Goal: Transaction & Acquisition: Purchase product/service

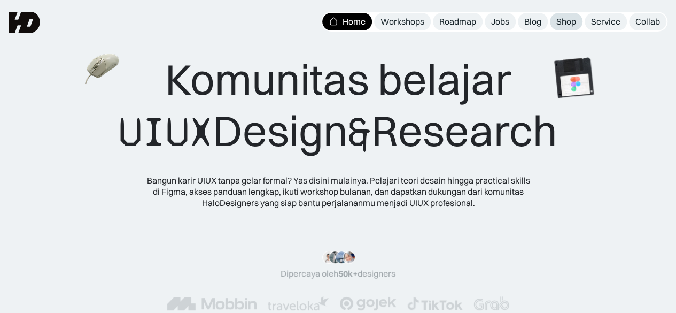
click at [566, 20] on div "Shop" at bounding box center [566, 21] width 20 height 11
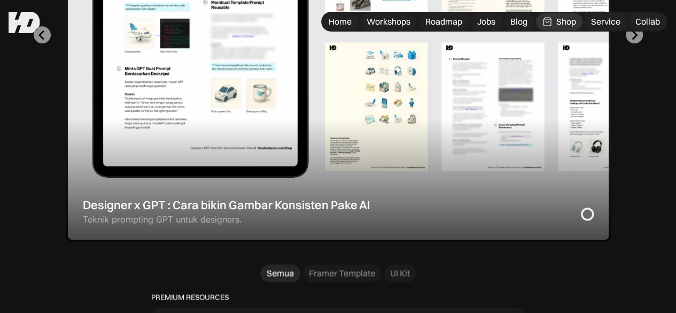
scroll to position [481, 0]
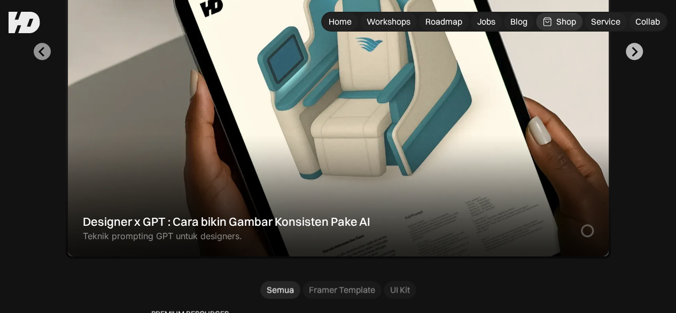
click at [636, 57] on icon "Next slide" at bounding box center [634, 51] width 10 height 10
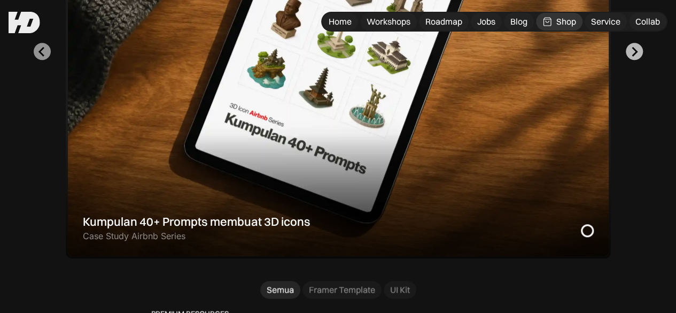
click at [636, 57] on icon "Go to first slide" at bounding box center [634, 51] width 10 height 10
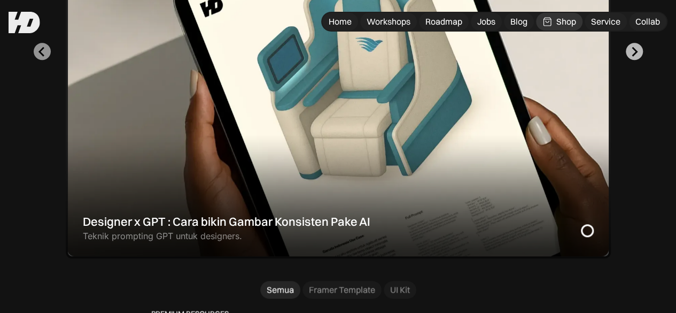
click at [636, 57] on icon "Next slide" at bounding box center [634, 51] width 10 height 10
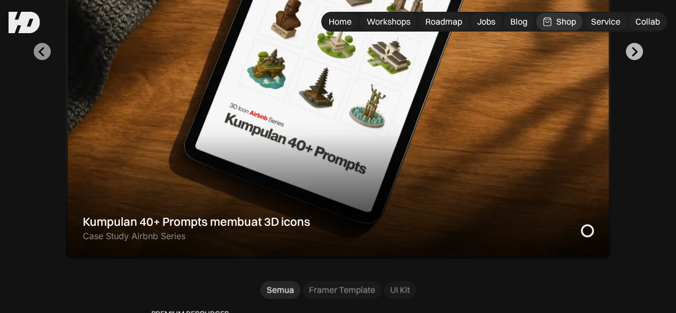
click at [636, 57] on icon "Go to first slide" at bounding box center [634, 51] width 10 height 10
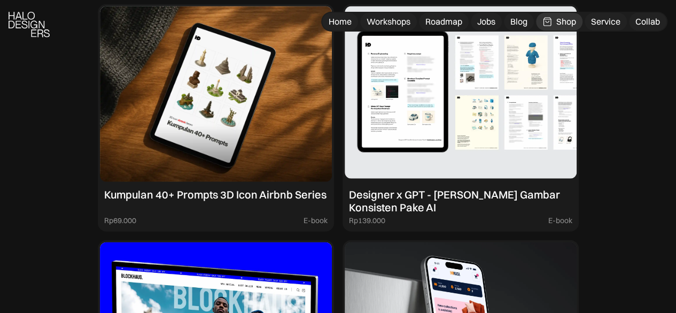
scroll to position [1283, 0]
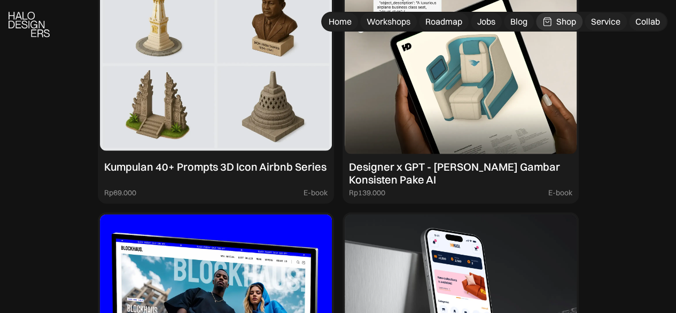
click at [283, 143] on img at bounding box center [216, 66] width 232 height 175
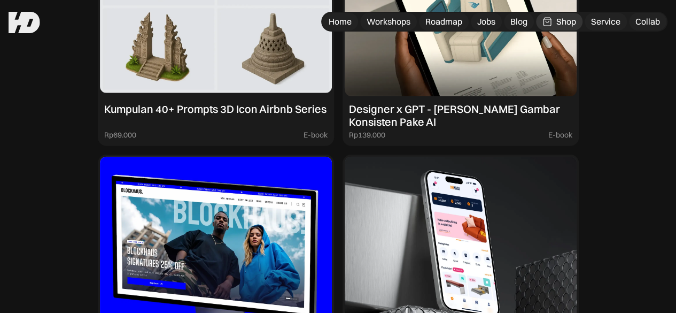
scroll to position [1127, 0]
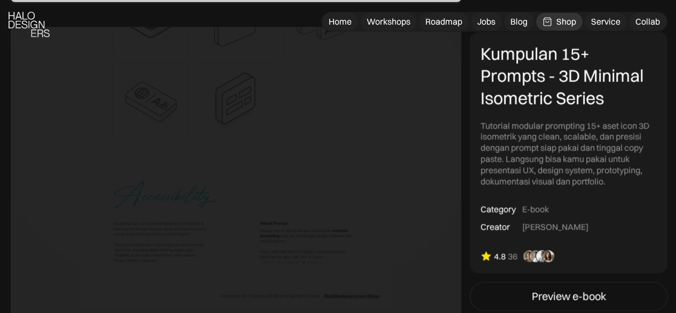
scroll to position [1550, 0]
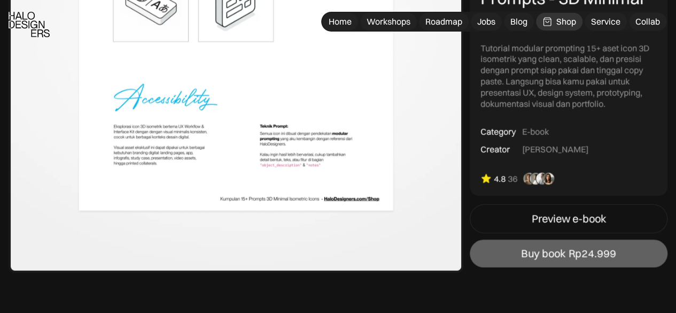
click at [538, 178] on img at bounding box center [538, 178] width 38 height 13
click at [508, 178] on div "36" at bounding box center [513, 178] width 10 height 11
click at [482, 179] on img at bounding box center [485, 178] width 11 height 11
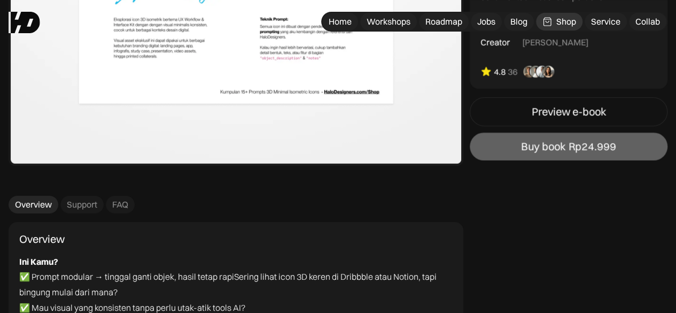
scroll to position [1603, 0]
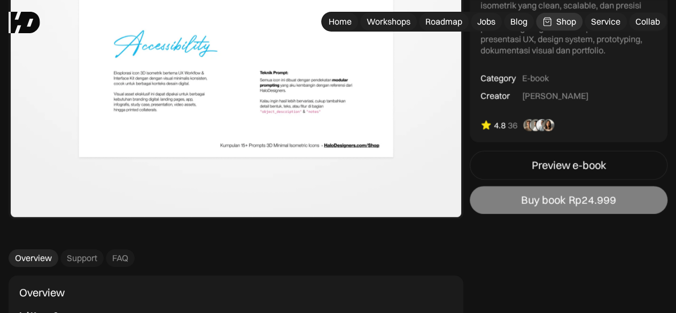
click at [545, 200] on div "Buy book" at bounding box center [543, 199] width 44 height 13
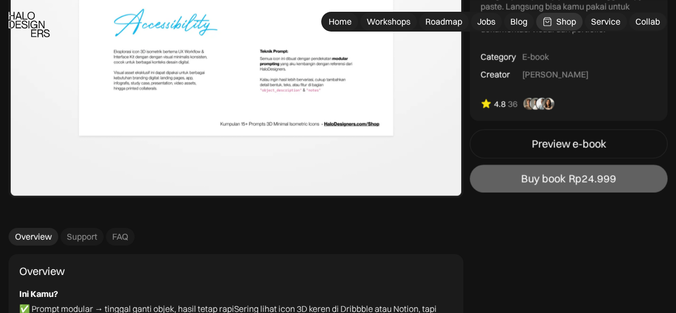
scroll to position [1603, 0]
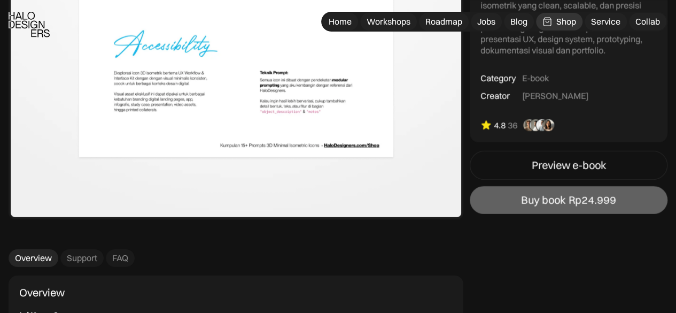
click at [536, 142] on div "Kumpulan 15+ Prompts - 3D Minimal Isometric Series Tutorial modular prompting 1…" at bounding box center [569, 21] width 198 height 241
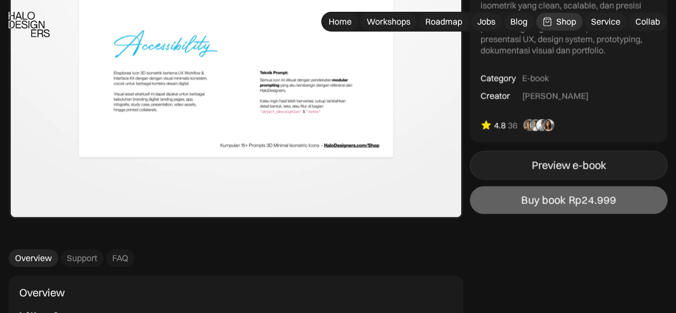
click at [545, 154] on link "Preview e-book" at bounding box center [569, 165] width 198 height 29
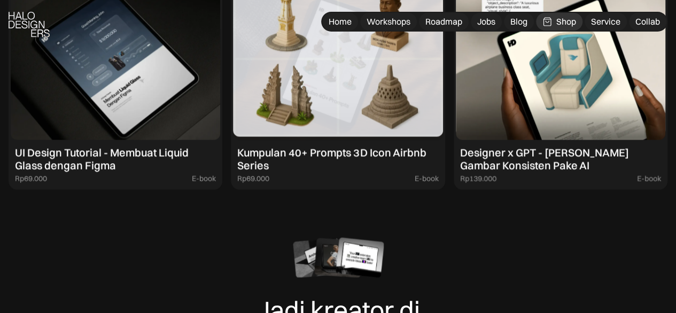
scroll to position [2832, 0]
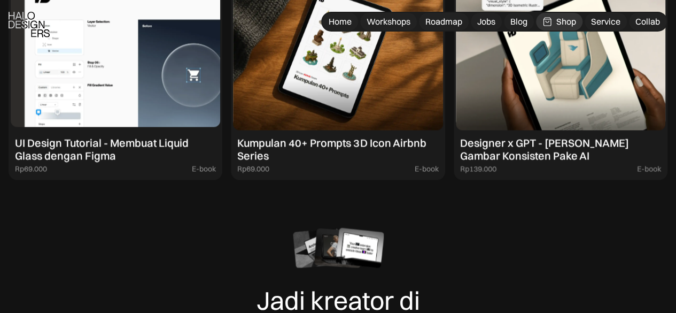
click at [151, 127] on img at bounding box center [115, 50] width 209 height 158
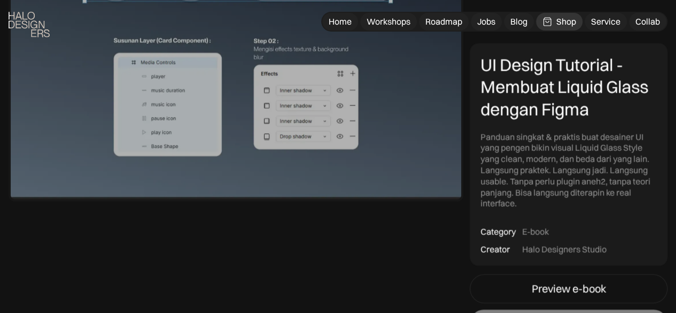
scroll to position [1283, 0]
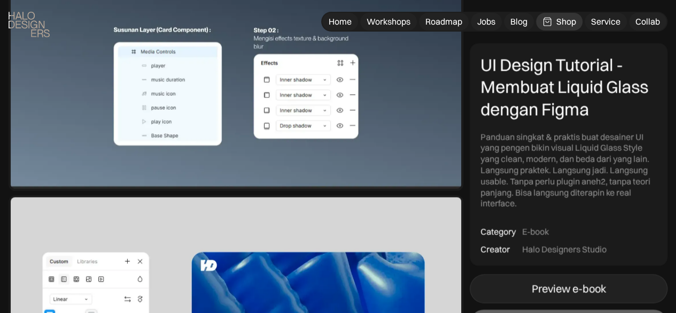
click at [579, 285] on div "Preview e-book" at bounding box center [569, 288] width 74 height 13
